Goal: Check status: Check status

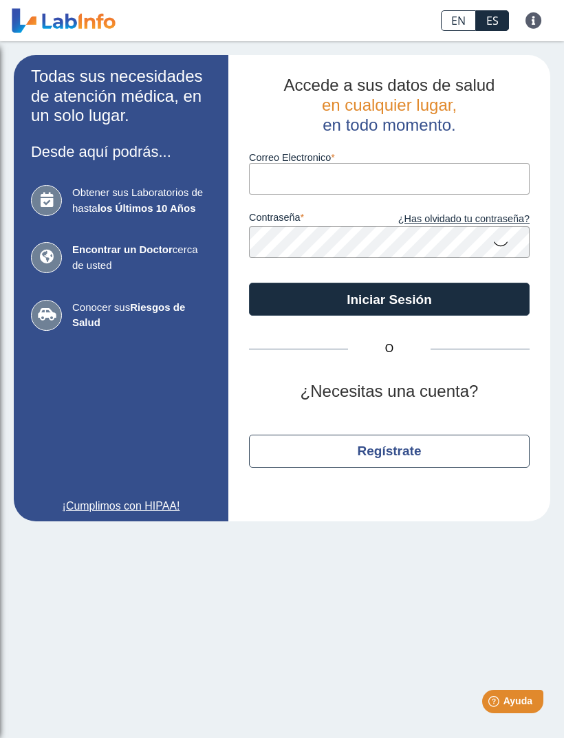
click at [412, 173] on input "Correo Electronico" at bounding box center [389, 178] width 281 height 31
click at [378, 179] on input "Correo Electronico" at bounding box center [389, 178] width 281 height 31
click at [503, 0] on com-1password-button at bounding box center [282, 0] width 564 height 0
type input "[EMAIL_ADDRESS][DOMAIN_NAME]"
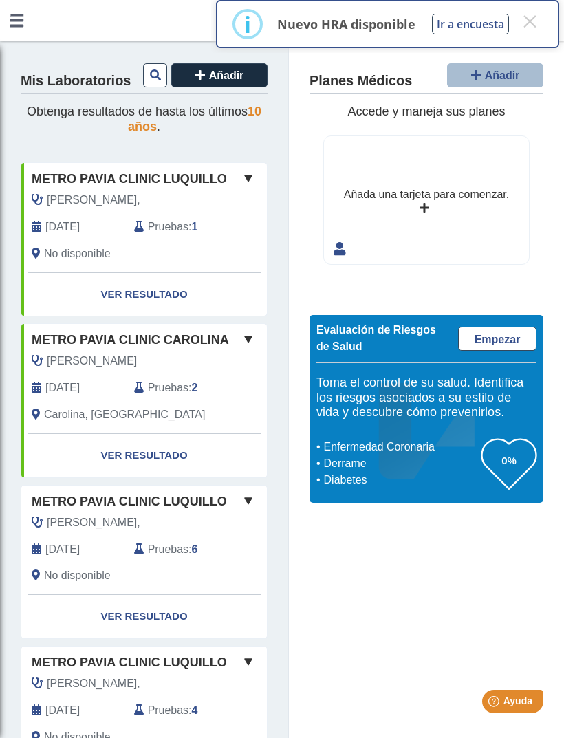
click at [190, 290] on link "Ver Resultado" at bounding box center [144, 294] width 246 height 43
click at [154, 292] on link "Ver Resultado" at bounding box center [144, 294] width 246 height 43
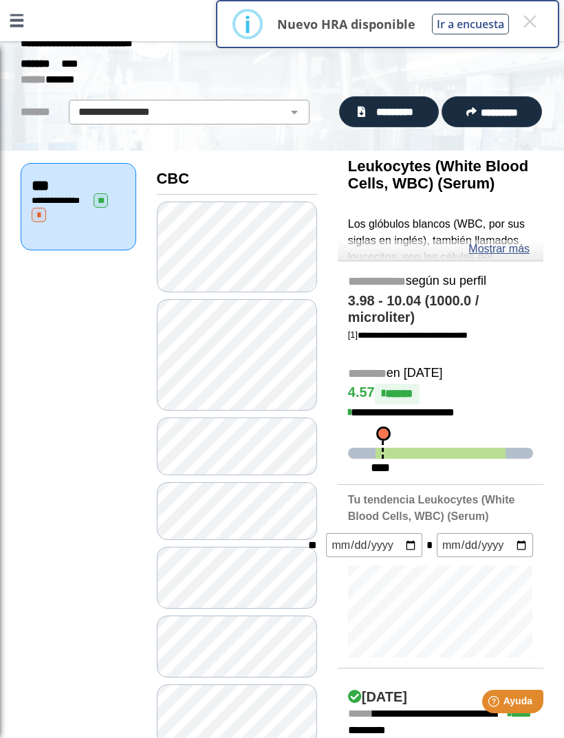
scroll to position [69, 0]
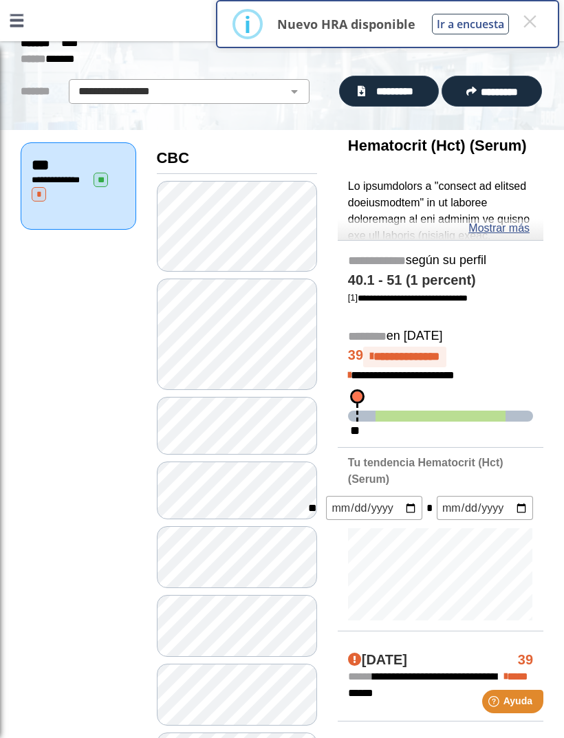
click at [515, 227] on link "Mostrar más" at bounding box center [498, 228] width 61 height 17
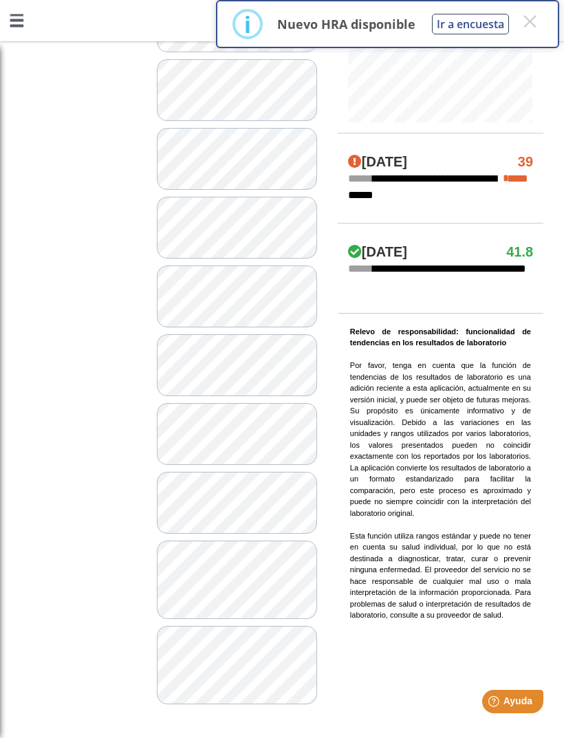
scroll to position [1034, 0]
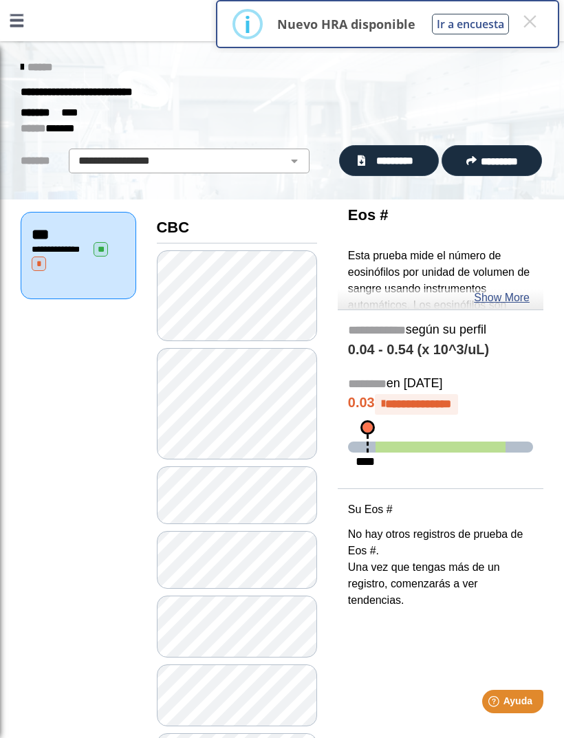
click at [497, 297] on link "Show More" at bounding box center [502, 298] width 56 height 17
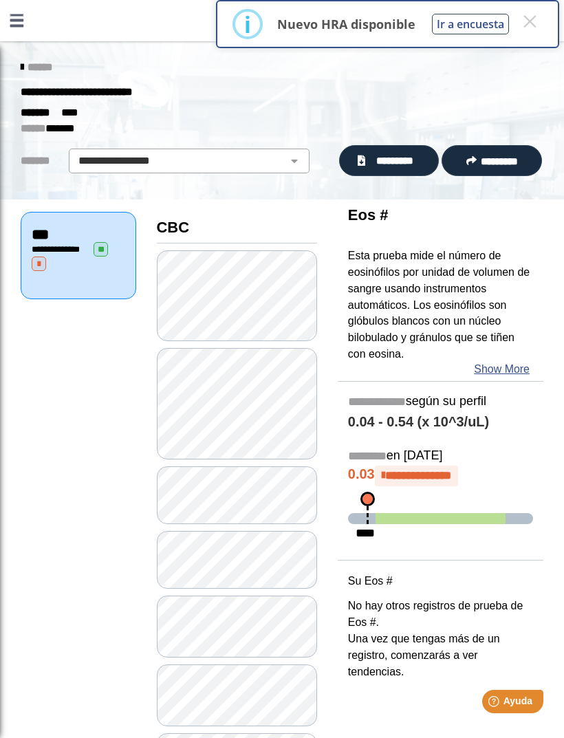
click at [39, 62] on span "******" at bounding box center [40, 67] width 25 height 10
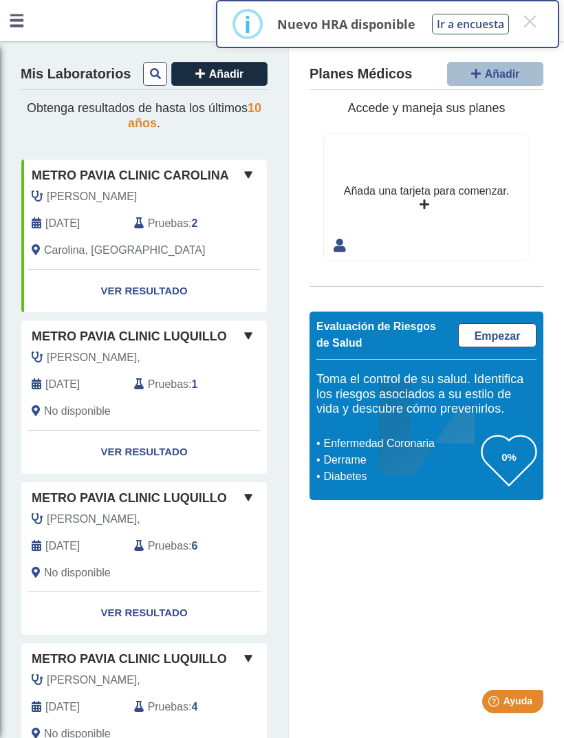
click at [159, 453] on link "Ver Resultado" at bounding box center [144, 452] width 246 height 43
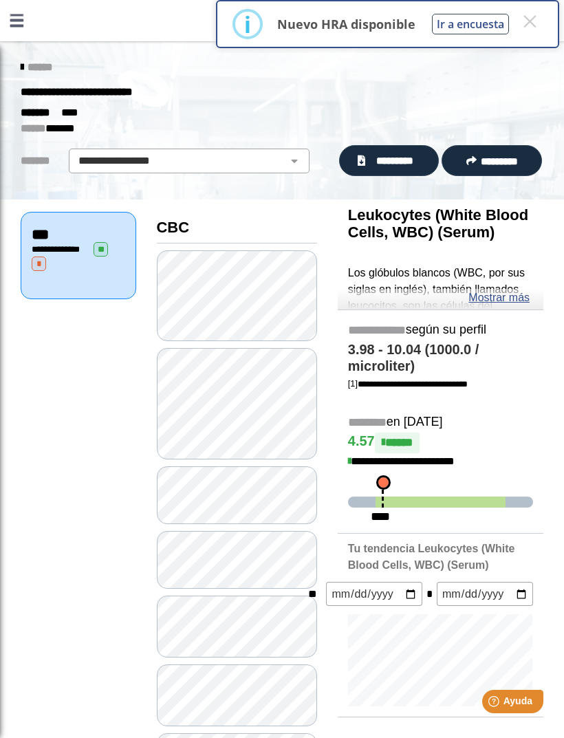
click at [536, 20] on button "×" at bounding box center [529, 21] width 25 height 25
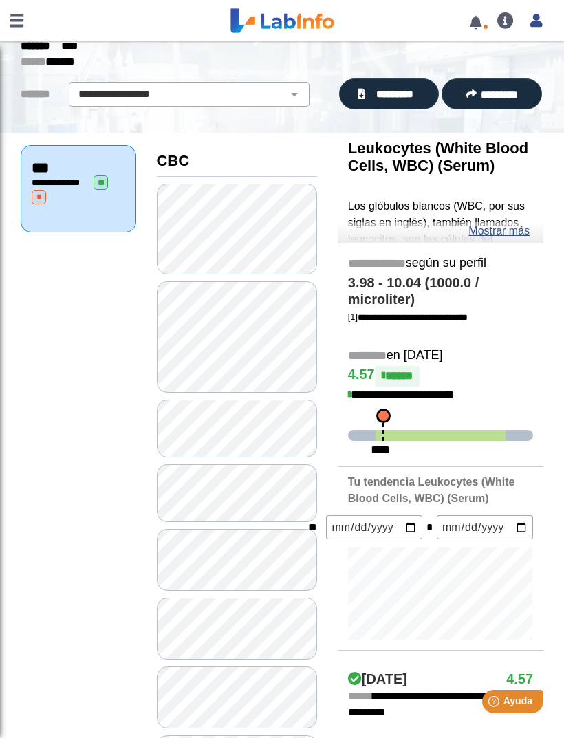
scroll to position [83, 0]
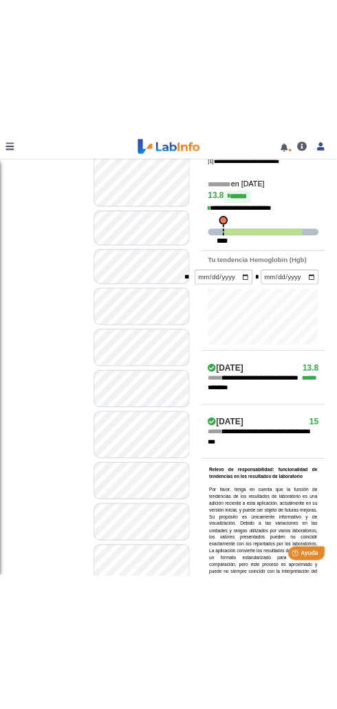
scroll to position [339, 0]
